Goal: Task Accomplishment & Management: Use online tool/utility

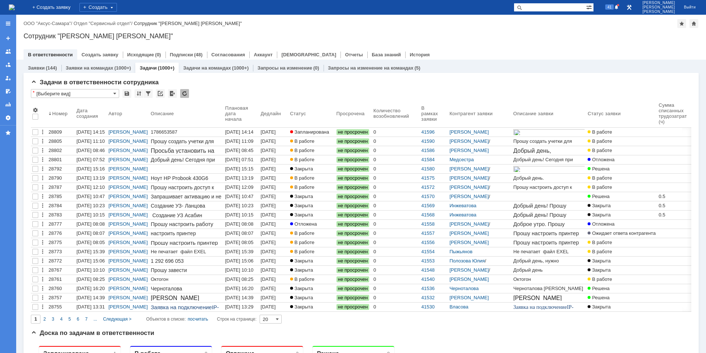
click at [242, 131] on div "[DATE] 14:14" at bounding box center [239, 132] width 28 height 6
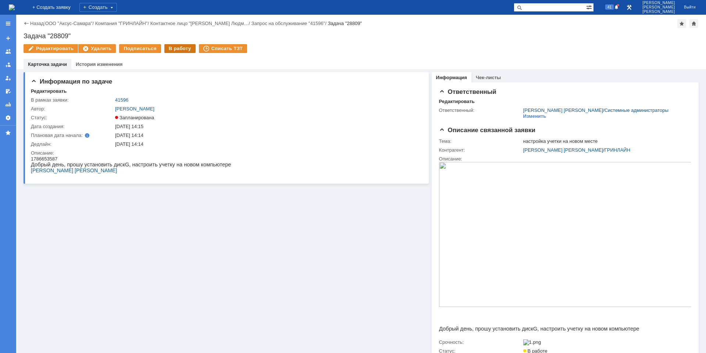
click at [175, 49] on div "В работу" at bounding box center [179, 48] width 31 height 9
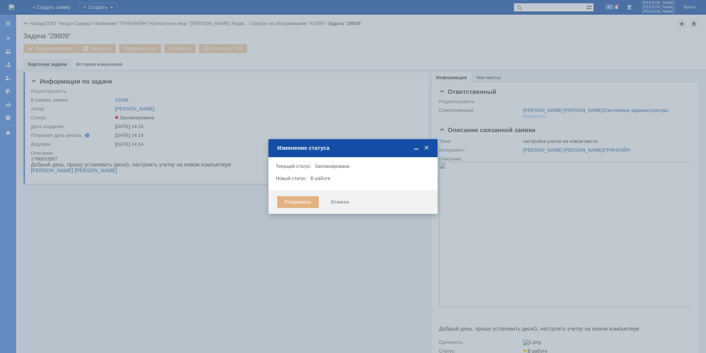
click at [294, 203] on div "Сохранить" at bounding box center [298, 202] width 42 height 12
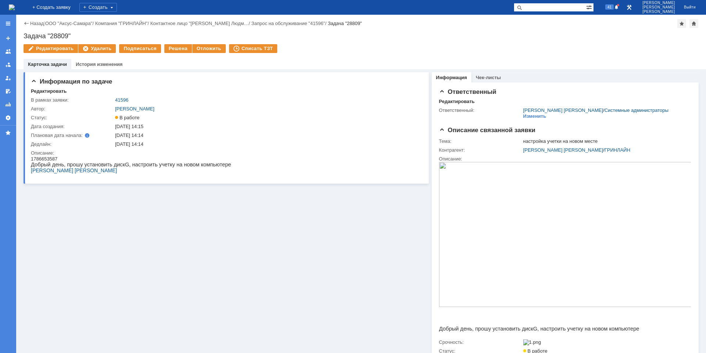
click at [47, 158] on div "1786653587" at bounding box center [131, 159] width 200 height 6
copy div "1786653587"
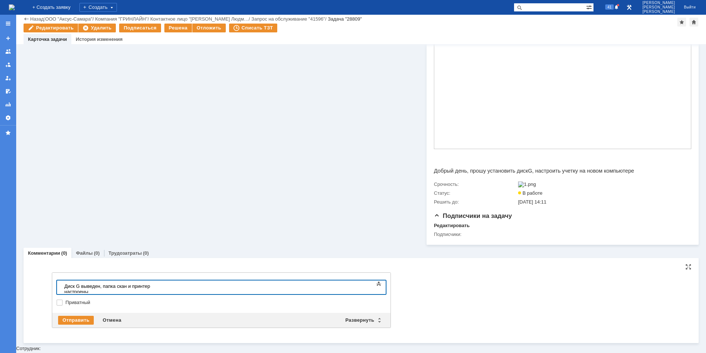
scroll to position [133, 0]
click at [80, 319] on div "Отправить" at bounding box center [76, 319] width 36 height 9
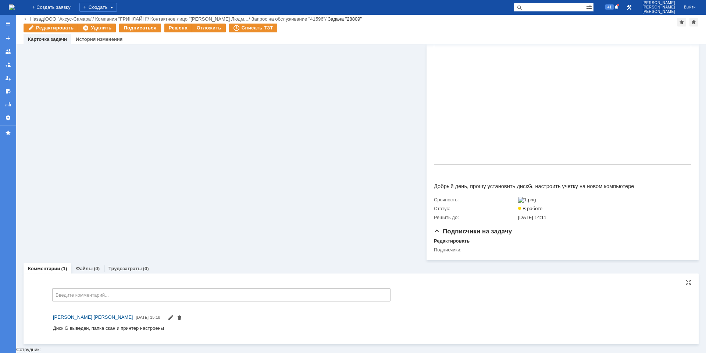
scroll to position [120, 0]
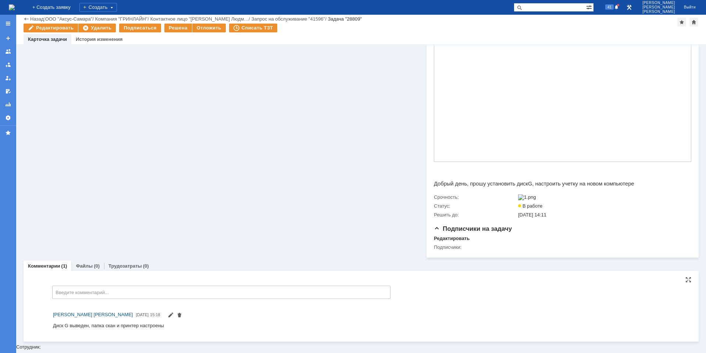
click at [156, 325] on div "Диск G выведен, папка скан и принтер настроены" at bounding box center [108, 325] width 111 height 6
copy div "Диск G выведен, папка скан и принтер настроены"
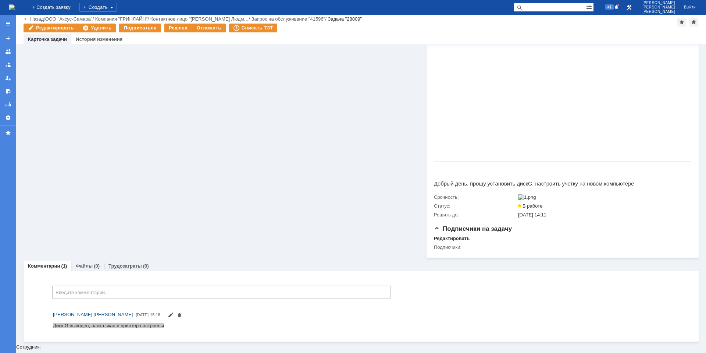
click at [123, 265] on div "Трудозатраты (0)" at bounding box center [128, 265] width 49 height 11
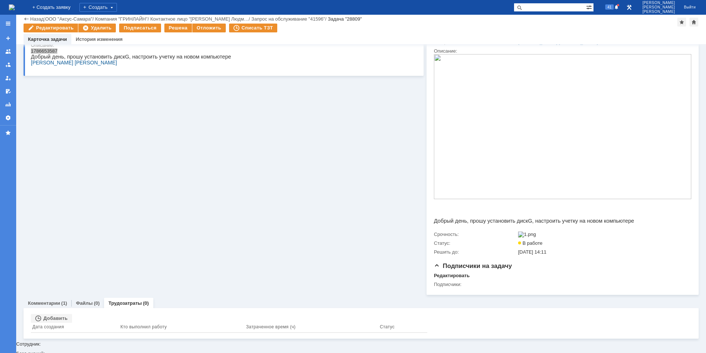
scroll to position [80, 0]
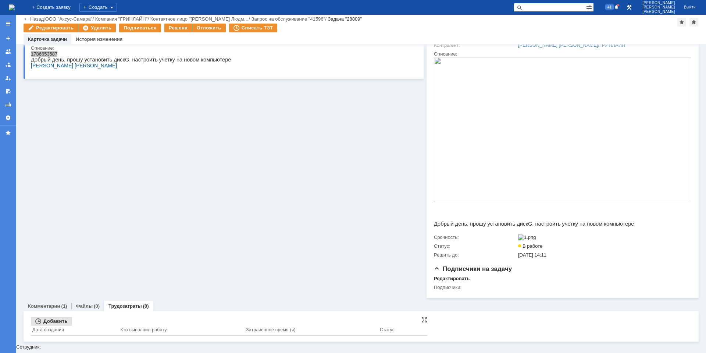
click at [63, 324] on div "Добавить" at bounding box center [51, 321] width 41 height 9
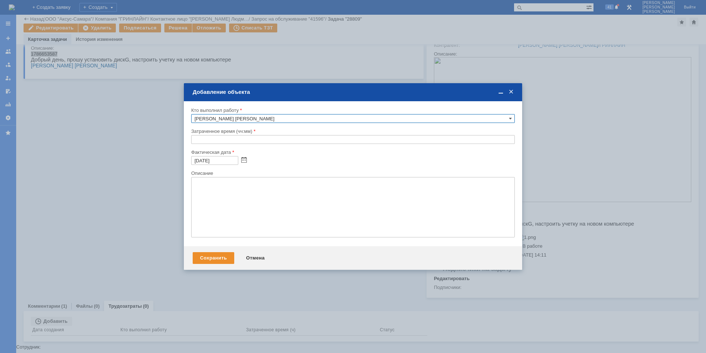
click at [197, 139] on input "text" at bounding box center [353, 139] width 324 height 9
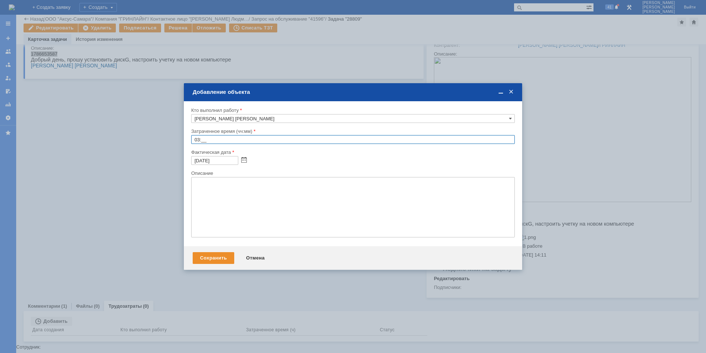
type input "0:__"
type input "00:30"
click at [217, 204] on textarea at bounding box center [353, 207] width 324 height 60
paste textarea "Диск G выведен, папка скан и принтер настроены"
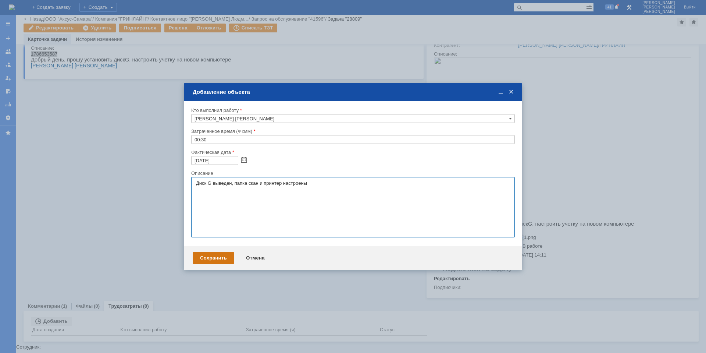
type textarea "Диск G выведен, папка скан и принтер настроены"
click at [211, 259] on div "Сохранить" at bounding box center [214, 258] width 42 height 12
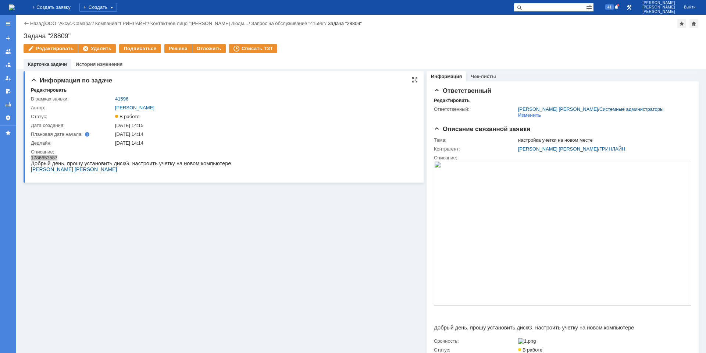
scroll to position [0, 0]
click at [175, 50] on div "Решена" at bounding box center [178, 48] width 28 height 9
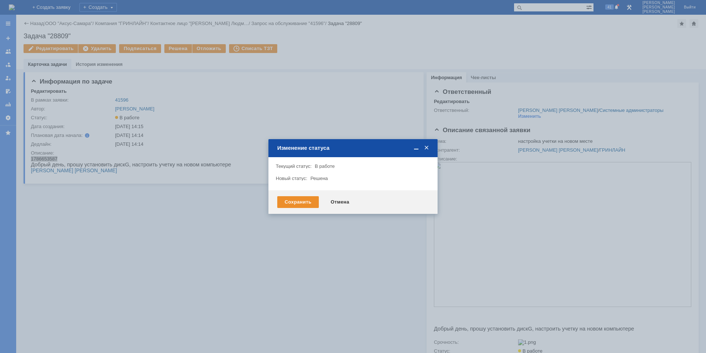
click at [291, 195] on div "Сохранить Отмена" at bounding box center [352, 202] width 169 height 24
click at [292, 197] on div "Сохранить" at bounding box center [298, 202] width 42 height 12
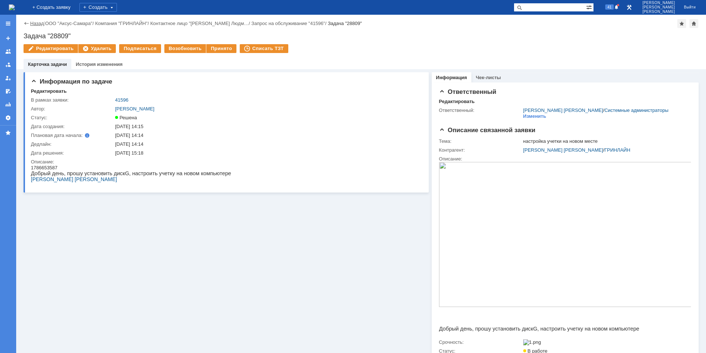
click at [32, 24] on link "Назад" at bounding box center [37, 24] width 14 height 6
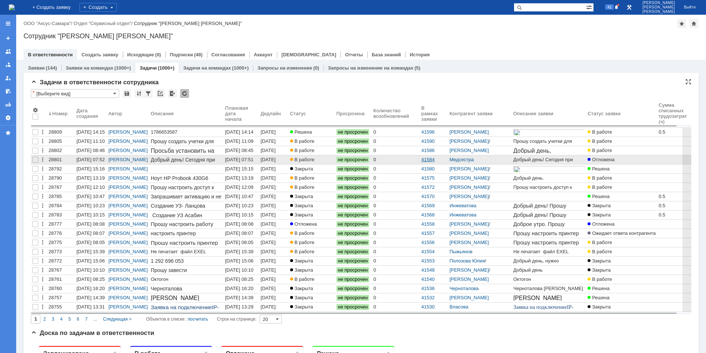
click at [433, 160] on link "41584" at bounding box center [427, 160] width 13 height 6
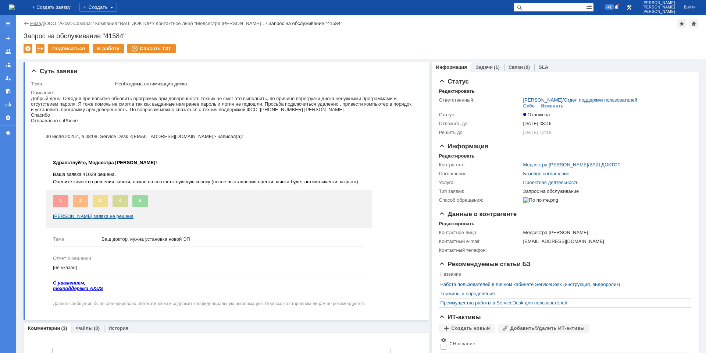
click at [33, 22] on link "Назад" at bounding box center [37, 24] width 14 height 6
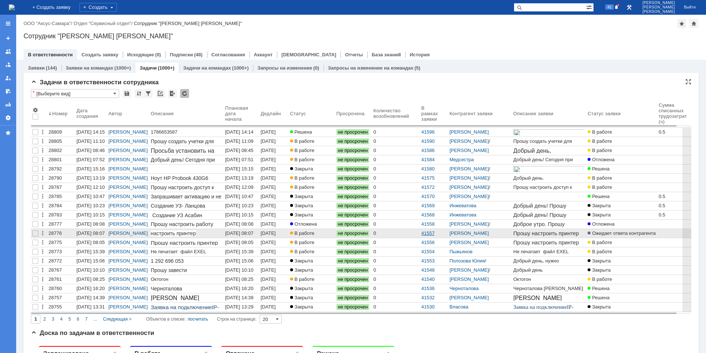
click at [435, 234] on link "41557" at bounding box center [427, 233] width 13 height 6
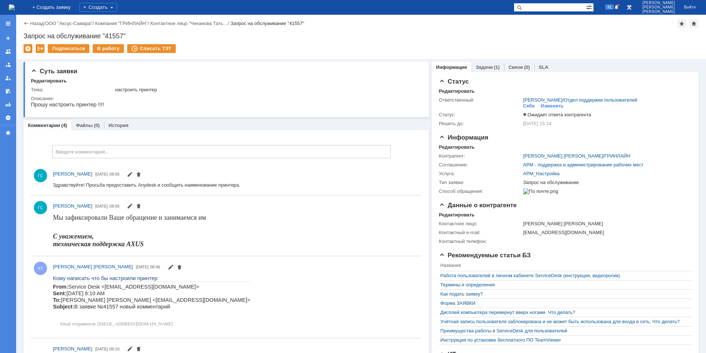
click at [39, 26] on div "Назад | ООО "Аксус-Самара" / Компания "ГРИНЛАЙН" / Контактное лицо "Чеканова Та…" at bounding box center [361, 23] width 675 height 9
click at [39, 24] on link "Назад" at bounding box center [37, 24] width 14 height 6
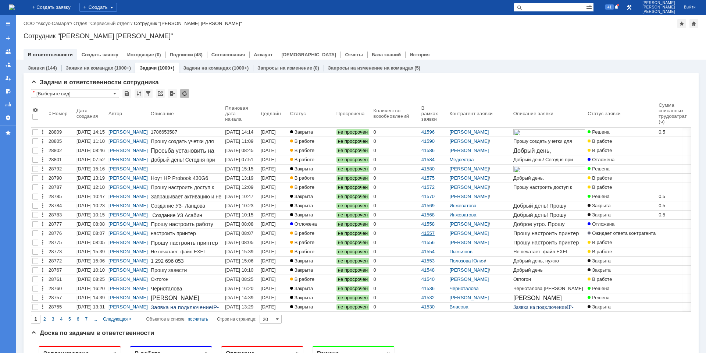
click at [435, 234] on link "41557" at bounding box center [427, 233] width 13 height 6
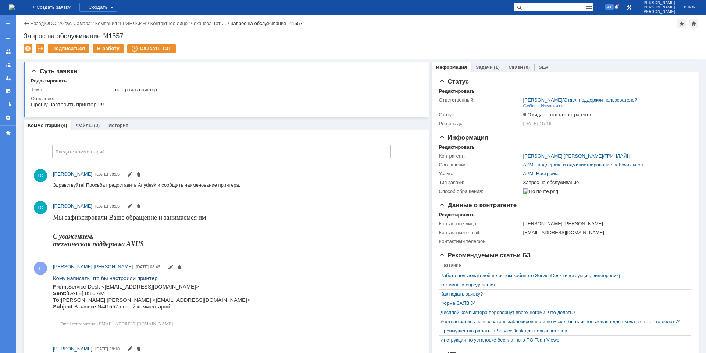
click at [0, 272] on div at bounding box center [8, 184] width 16 height 338
click at [37, 22] on link "Назад" at bounding box center [37, 24] width 14 height 6
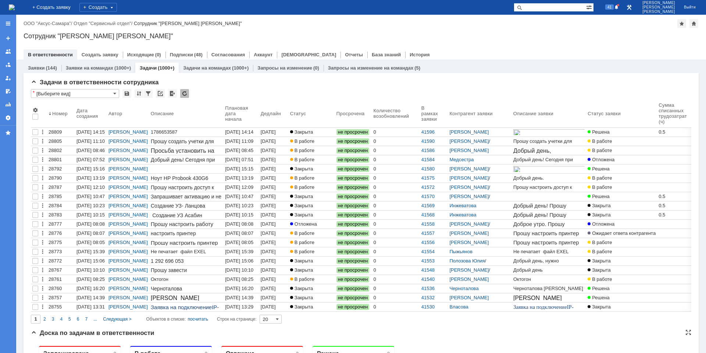
click at [297, 332] on div "Доска по задачам в ответственности" at bounding box center [361, 332] width 660 height 7
